Goal: Task Accomplishment & Management: Complete application form

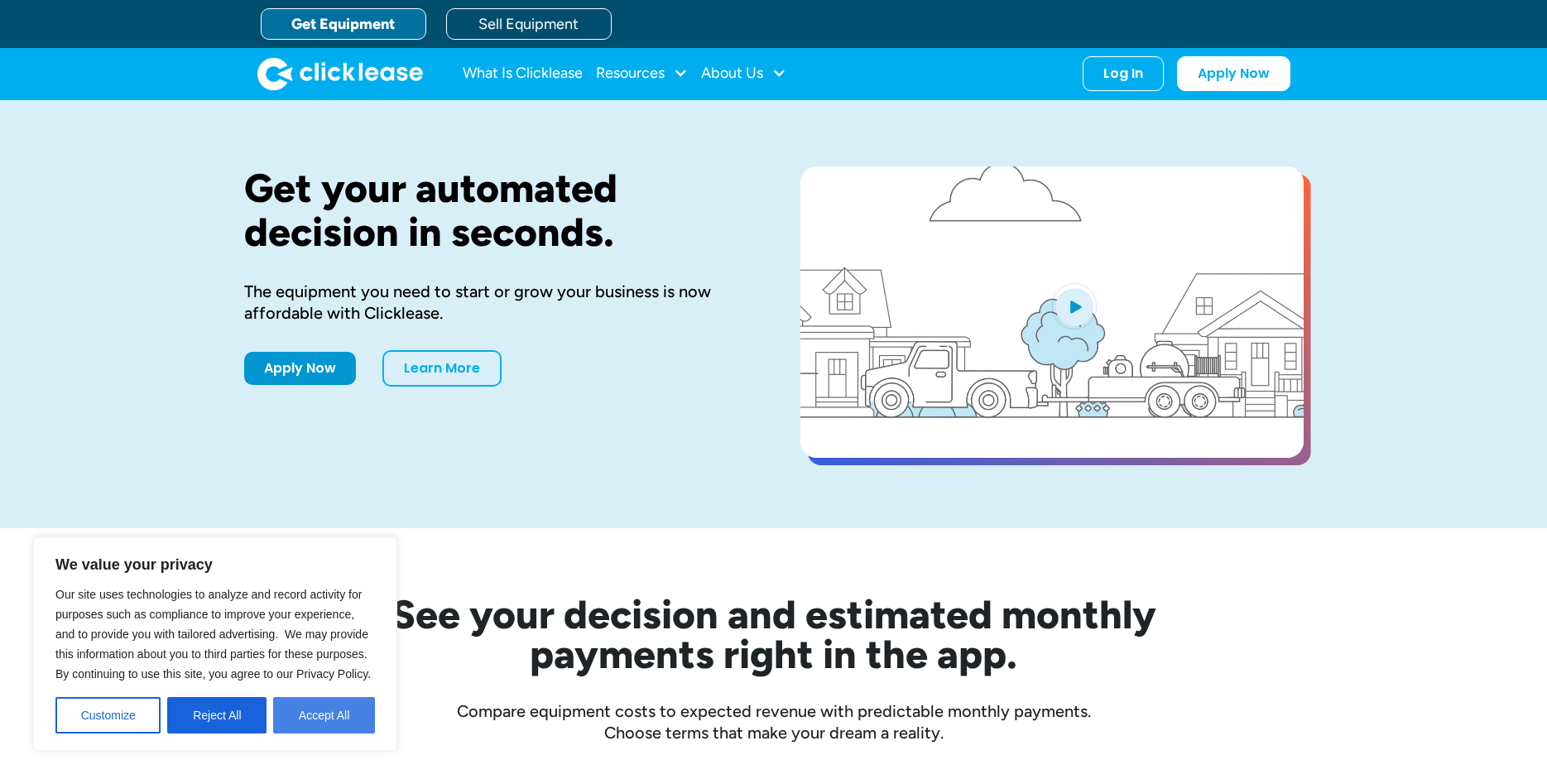
click at [314, 704] on button "Accept All" at bounding box center [324, 715] width 102 height 37
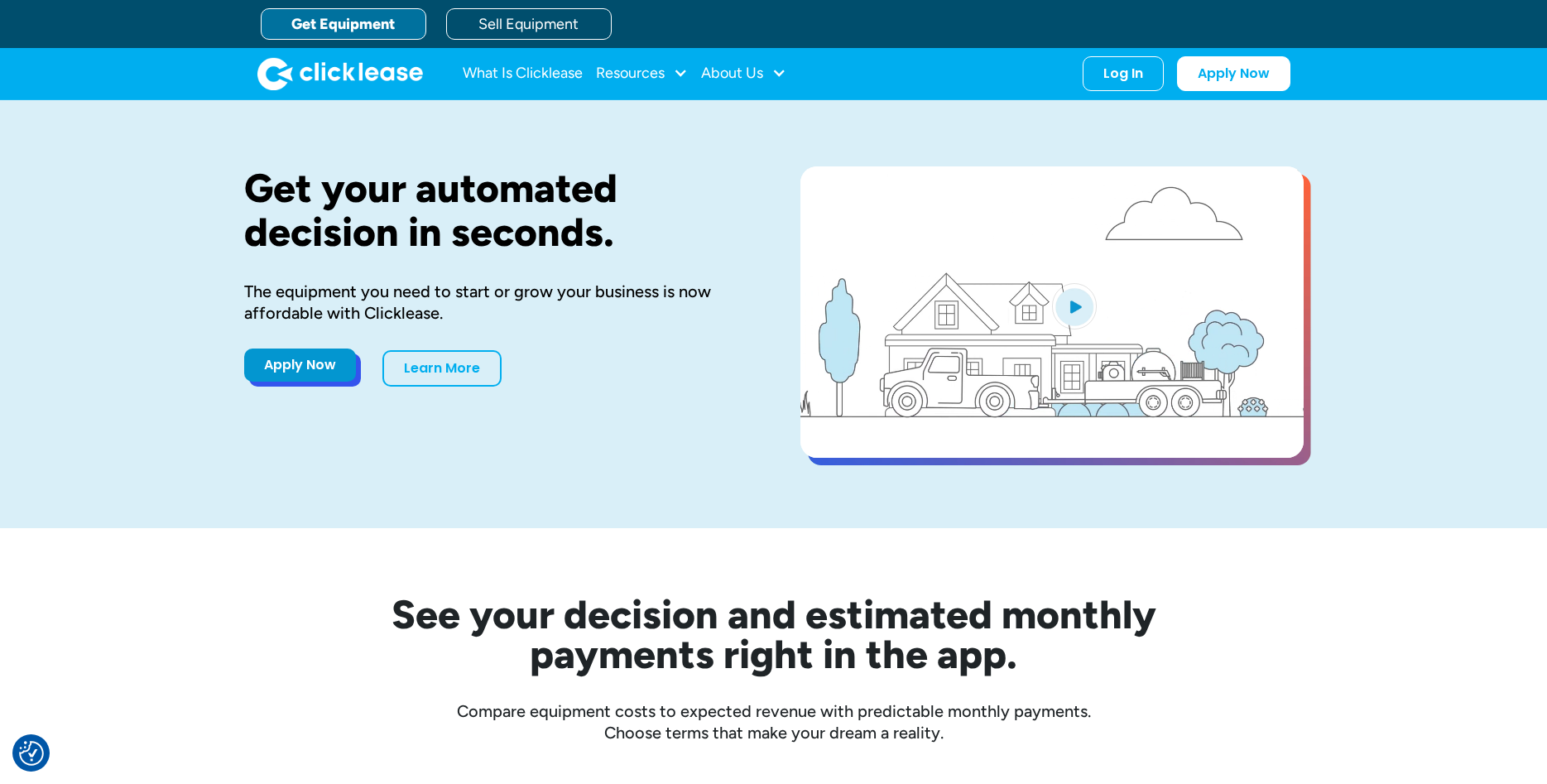
click at [327, 368] on link "Apply Now" at bounding box center [301, 365] width 112 height 33
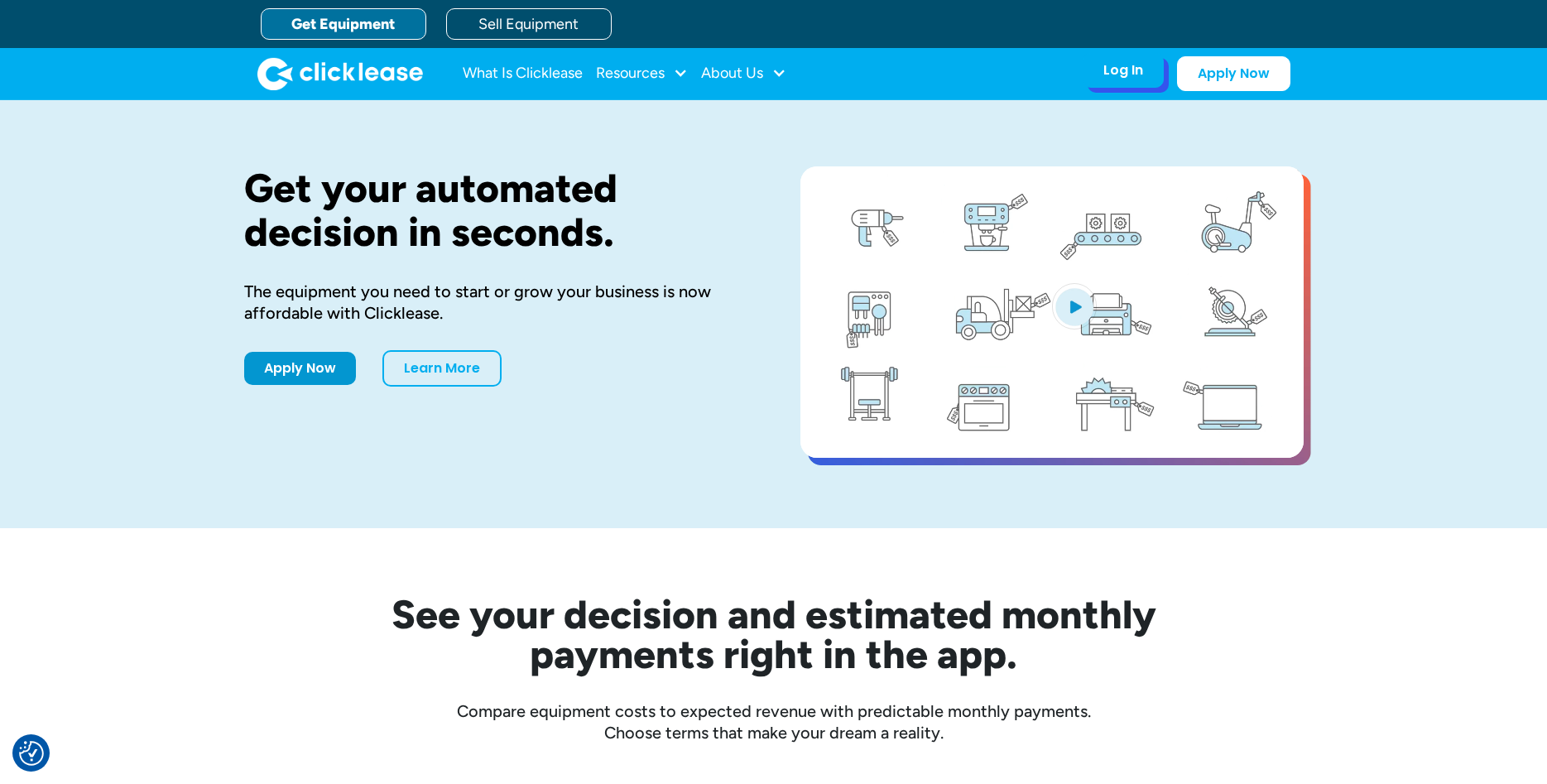
click at [1148, 86] on div "Log In Account login I use Clicklease to get my equipment Partner Portal I offe…" at bounding box center [1123, 71] width 81 height 35
click at [1114, 76] on div "Log In" at bounding box center [1122, 71] width 40 height 17
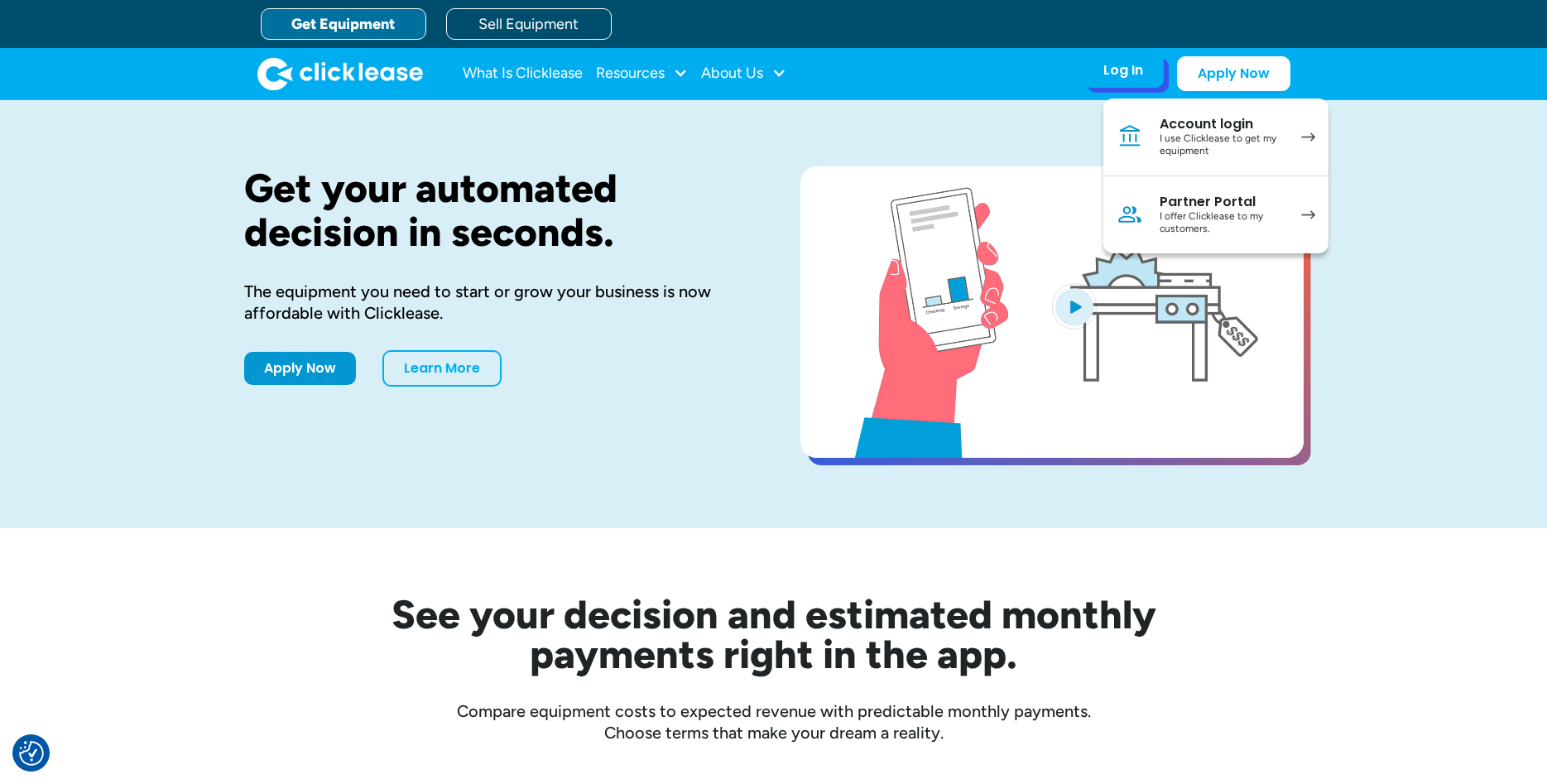
click at [1167, 134] on div "I use Clicklease to get my equipment" at bounding box center [1223, 145] width 125 height 26
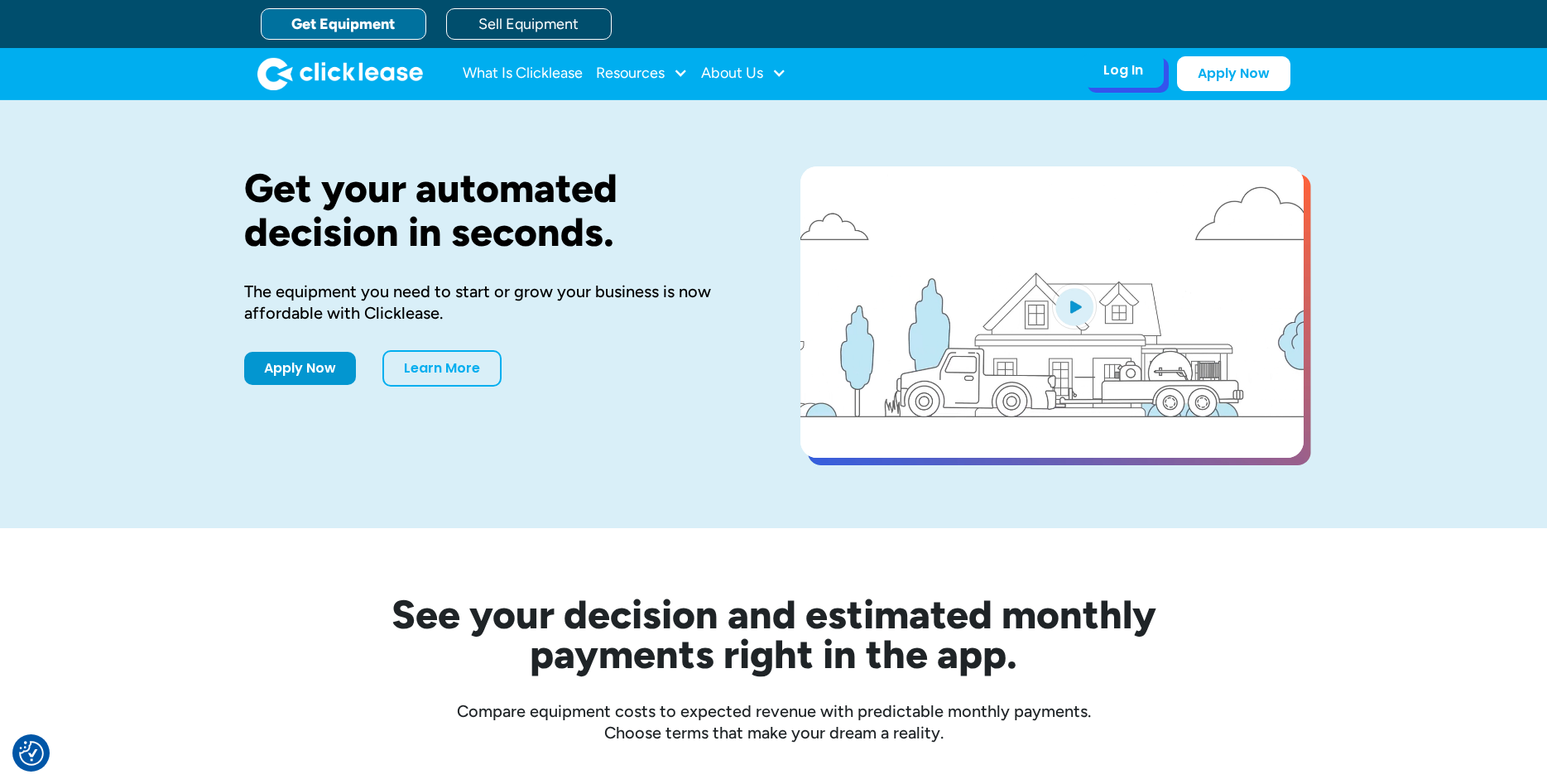
drag, startPoint x: 0, startPoint y: 0, endPoint x: 1127, endPoint y: 85, distance: 1130.2
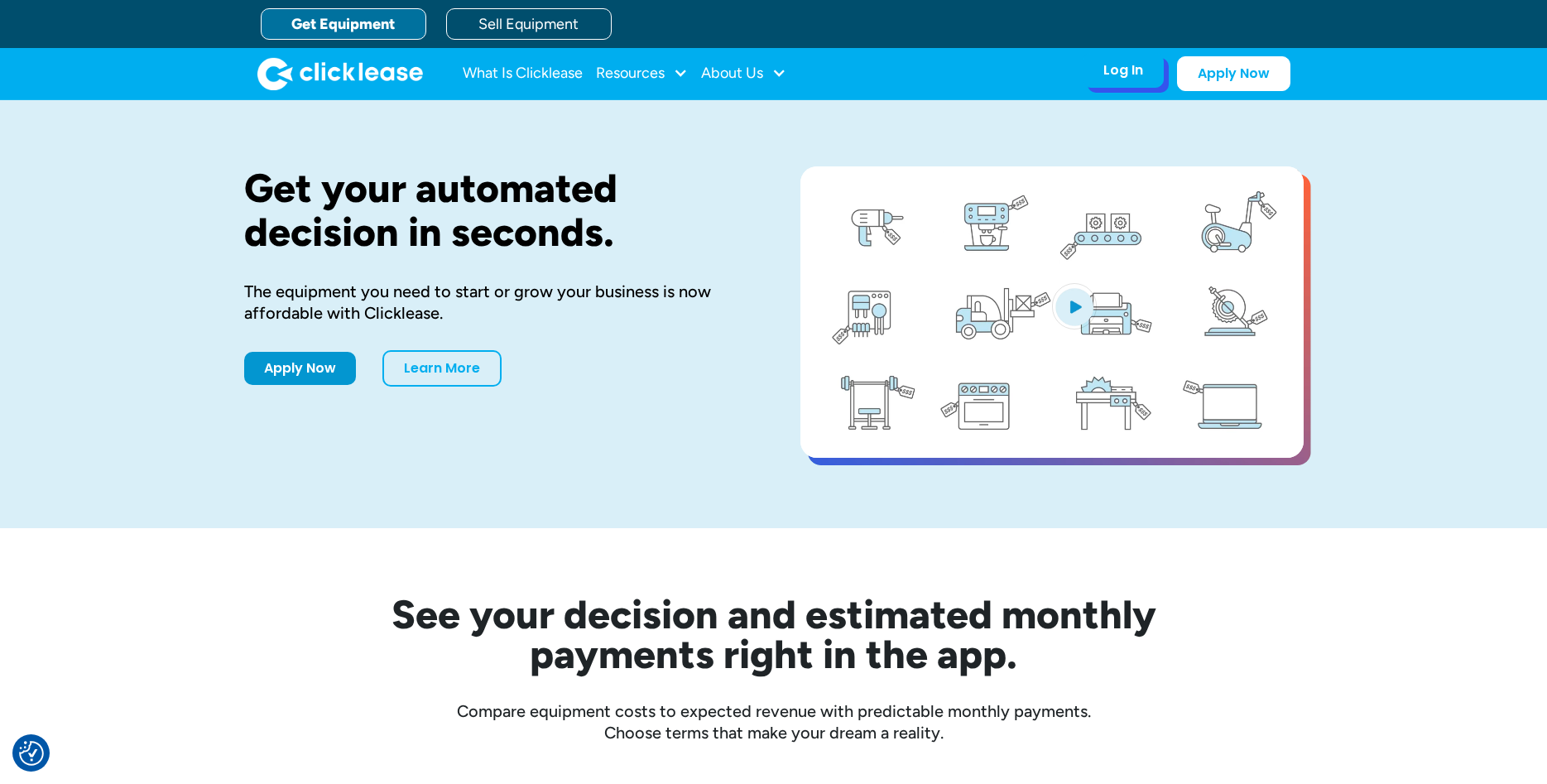
click at [1127, 85] on div "Log In Account login I use Clicklease to get my equipment Partner Portal I offe…" at bounding box center [1123, 71] width 81 height 35
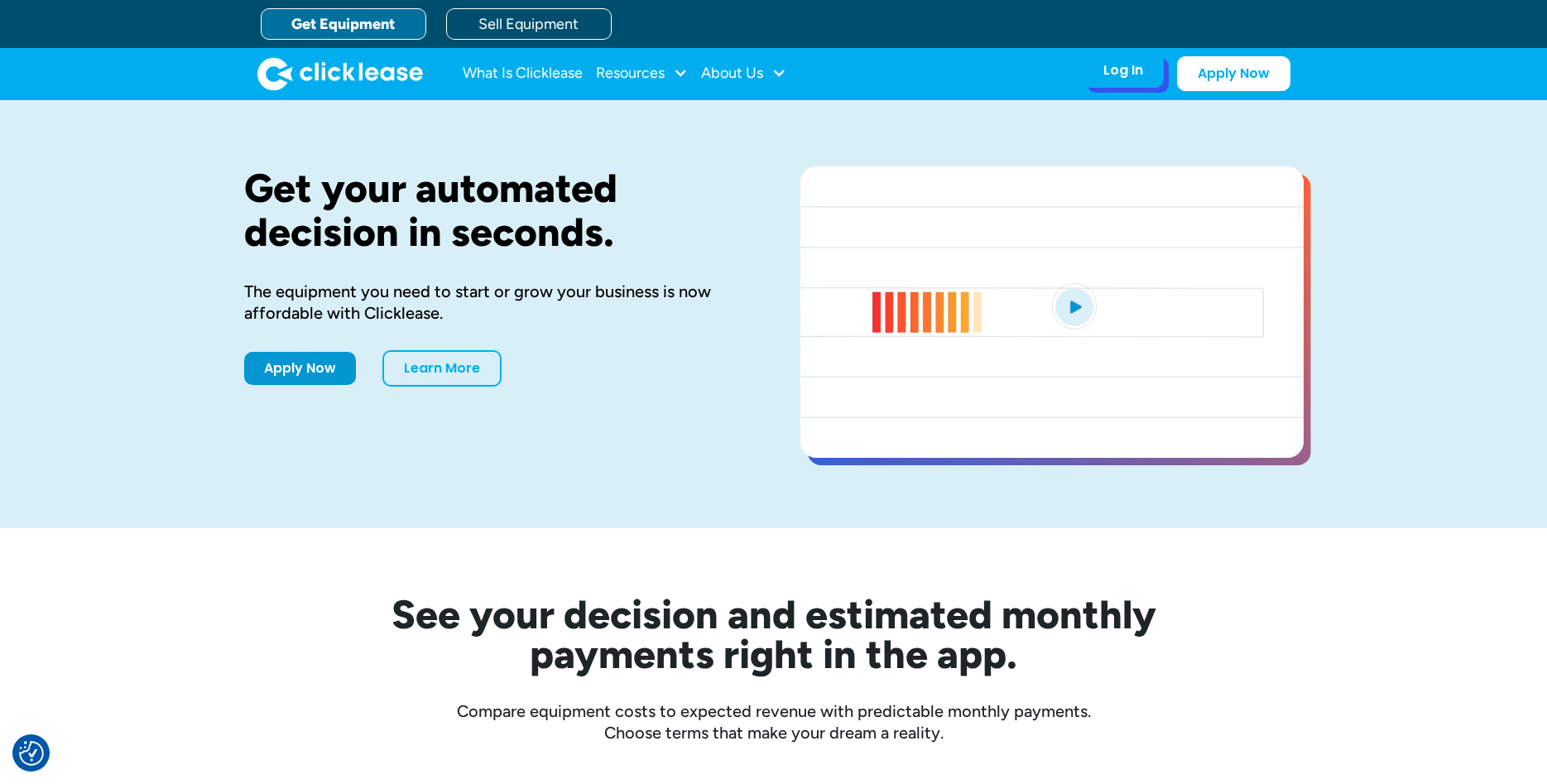
click at [1126, 75] on div "Log In" at bounding box center [1122, 71] width 40 height 17
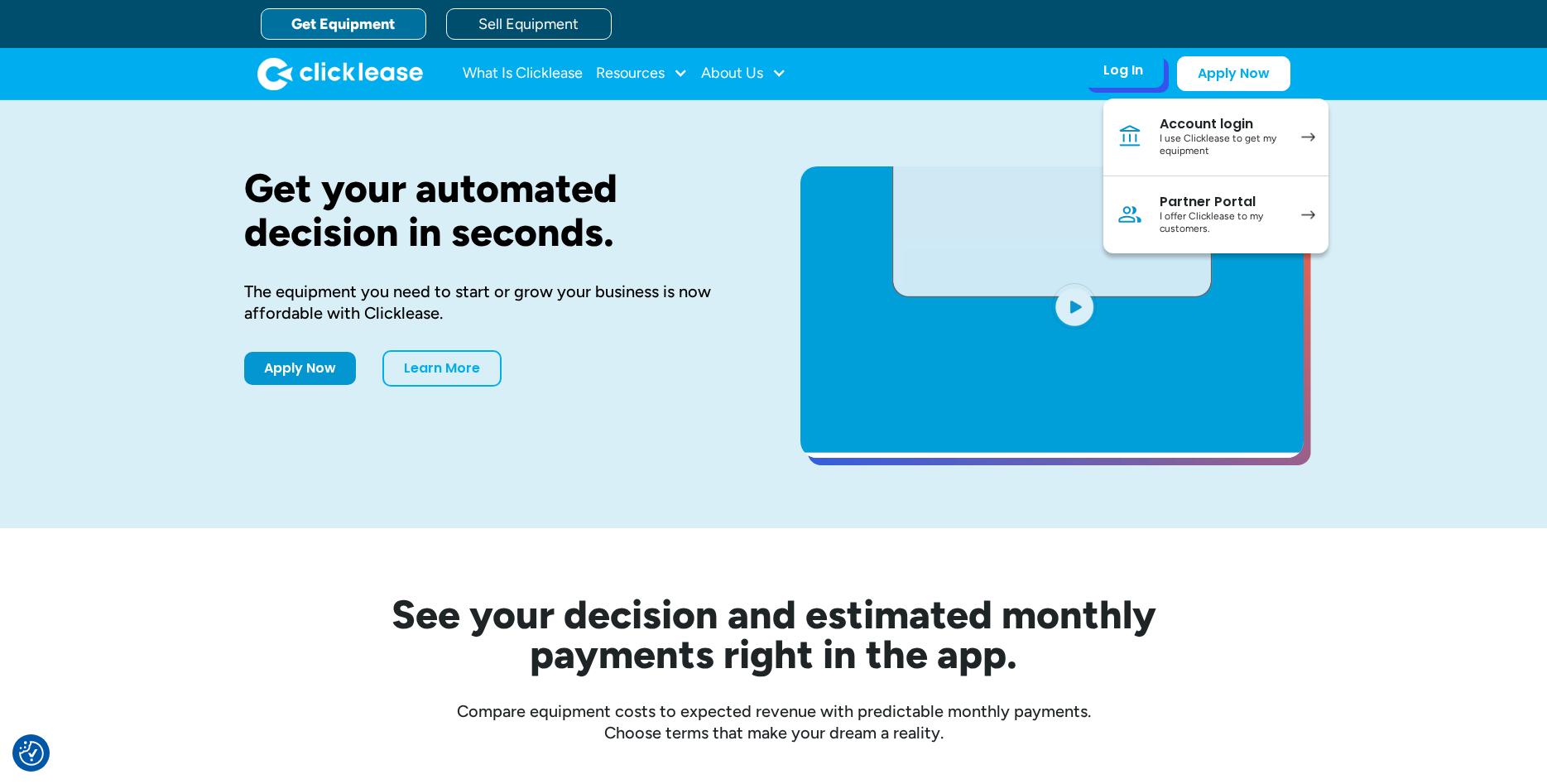
click at [1179, 125] on div "Account login" at bounding box center [1223, 124] width 125 height 17
